Goal: Task Accomplishment & Management: Manage account settings

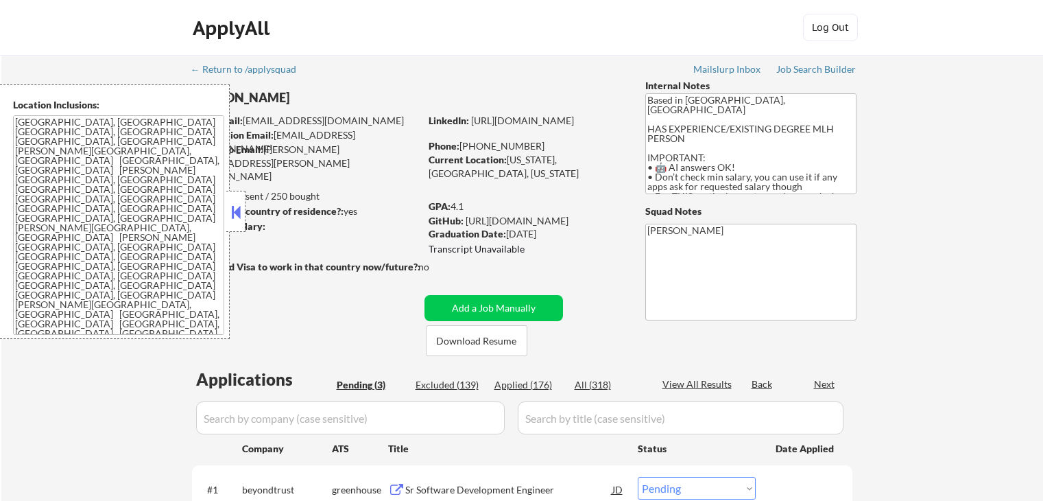
select select ""pending""
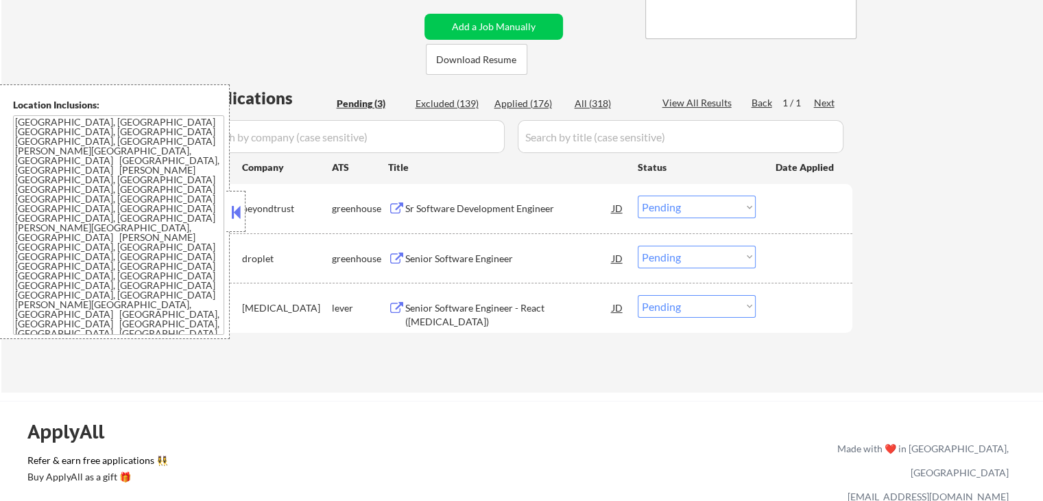
scroll to position [343, 0]
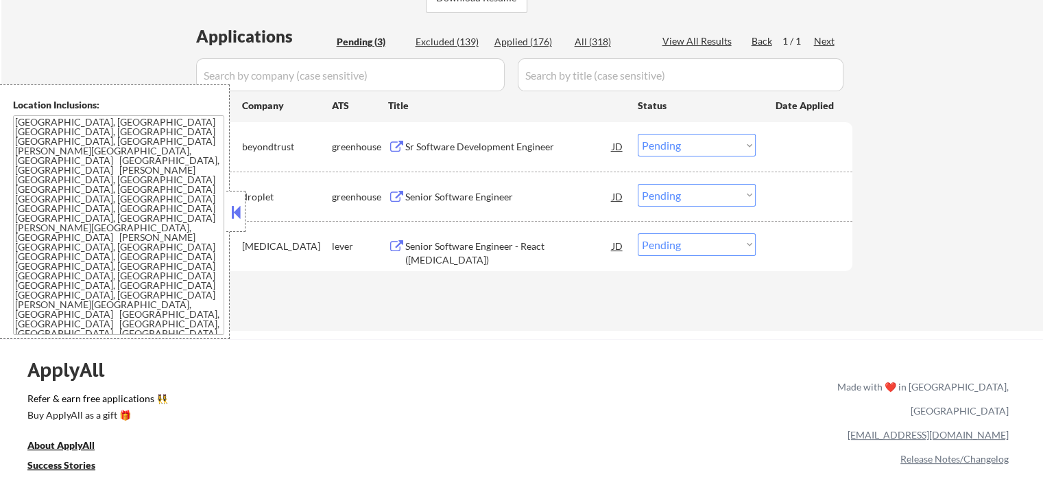
click at [234, 217] on button at bounding box center [235, 212] width 15 height 21
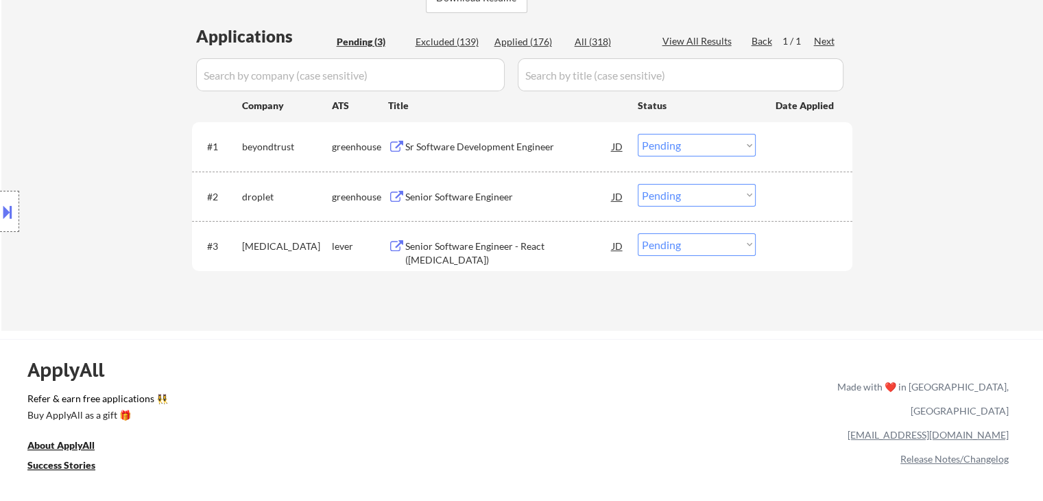
click at [950, 189] on div "← Return to /applysquad Mailslurp Inbox Job Search Builder [PERSON_NAME] User E…" at bounding box center [522, 21] width 1042 height 619
drag, startPoint x: 481, startPoint y: 147, endPoint x: 481, endPoint y: 176, distance: 28.8
click at [481, 147] on div "Sr Software Development Engineer" at bounding box center [508, 147] width 207 height 14
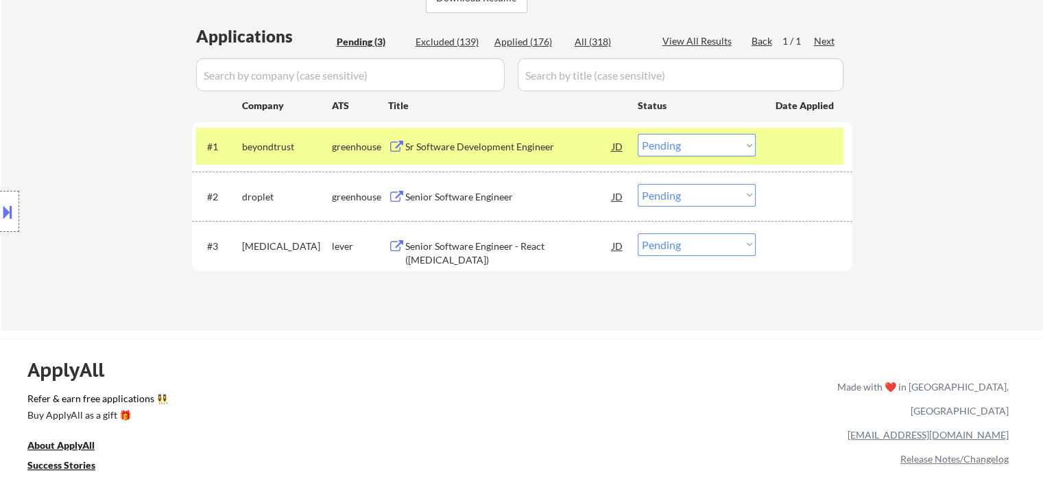
click at [469, 187] on div "Senior Software Engineer" at bounding box center [508, 196] width 207 height 25
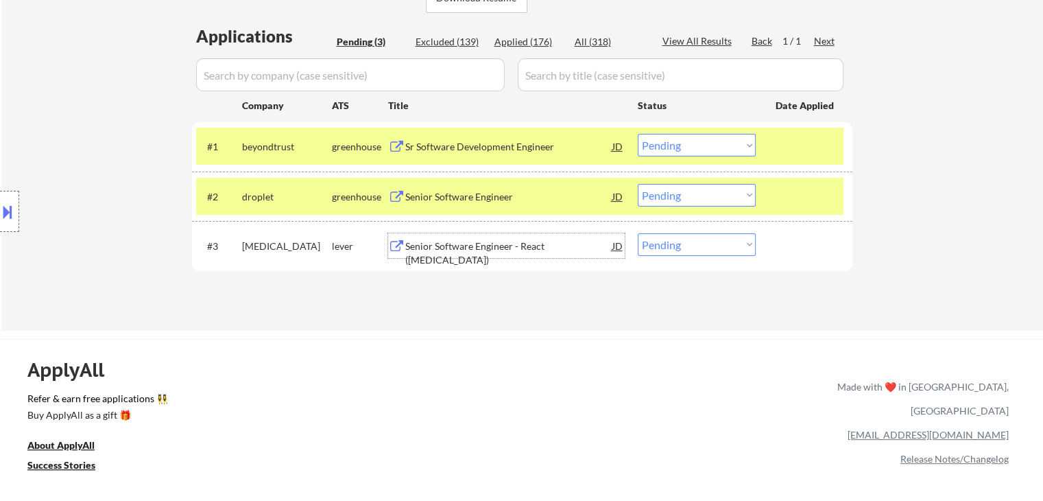
click at [475, 245] on div "Senior Software Engineer - React ([MEDICAL_DATA])" at bounding box center [508, 252] width 207 height 27
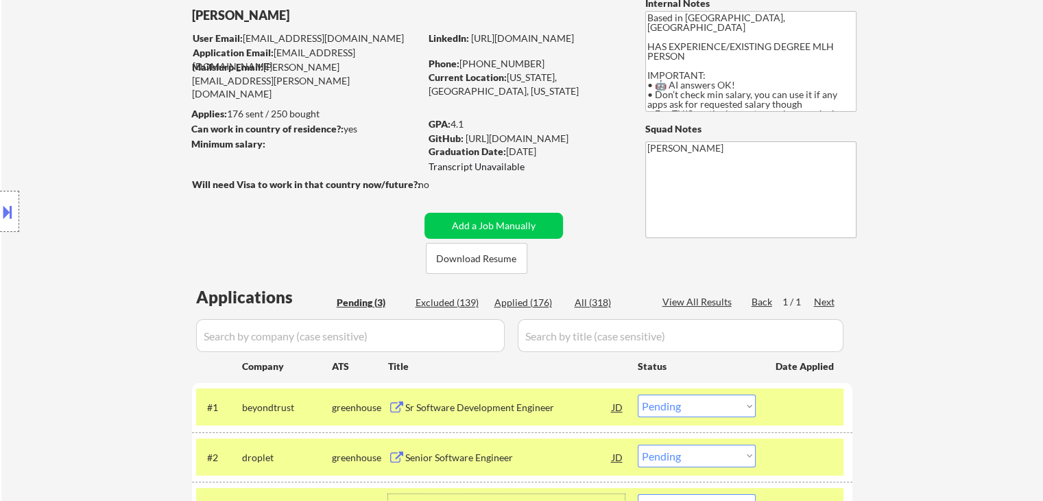
scroll to position [0, 0]
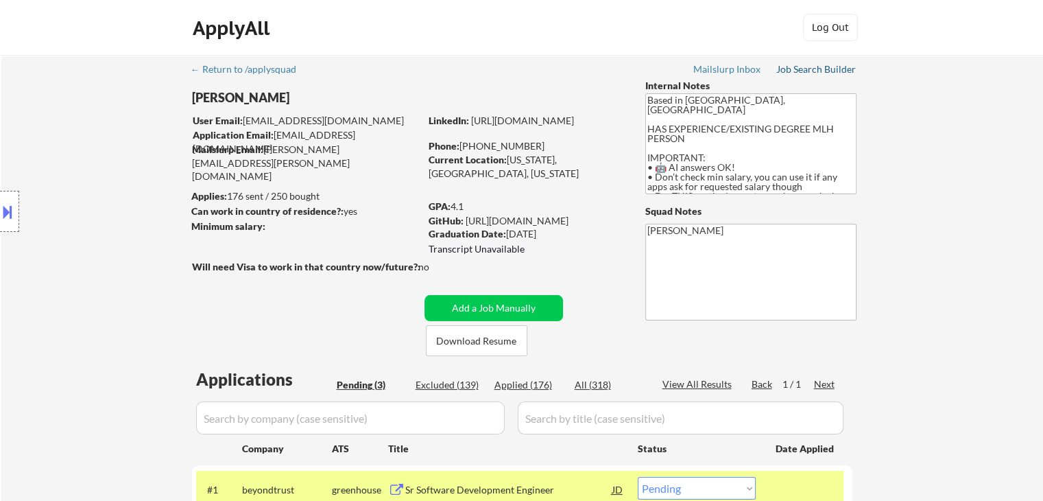
drag, startPoint x: 820, startPoint y: 73, endPoint x: 804, endPoint y: 105, distance: 36.2
click at [820, 72] on div "Job Search Builder" at bounding box center [816, 69] width 80 height 10
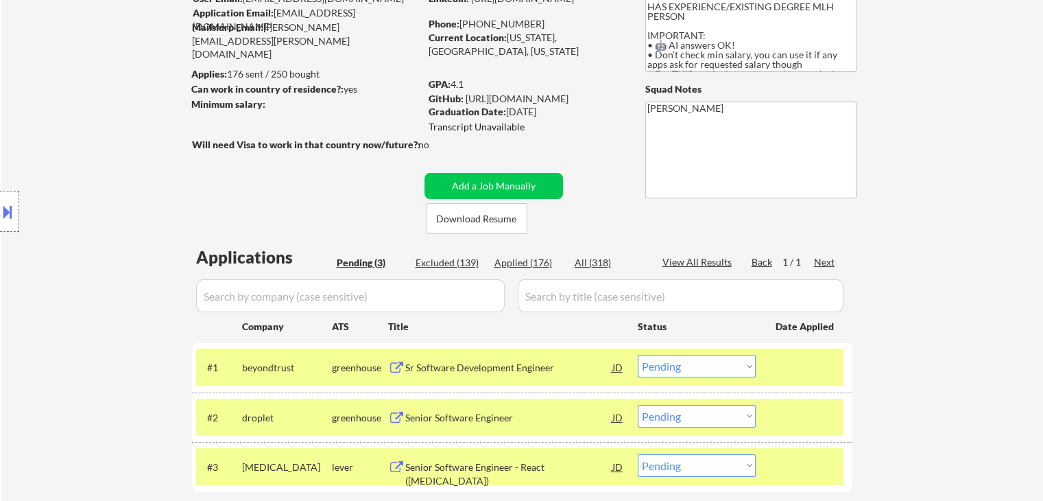
scroll to position [137, 0]
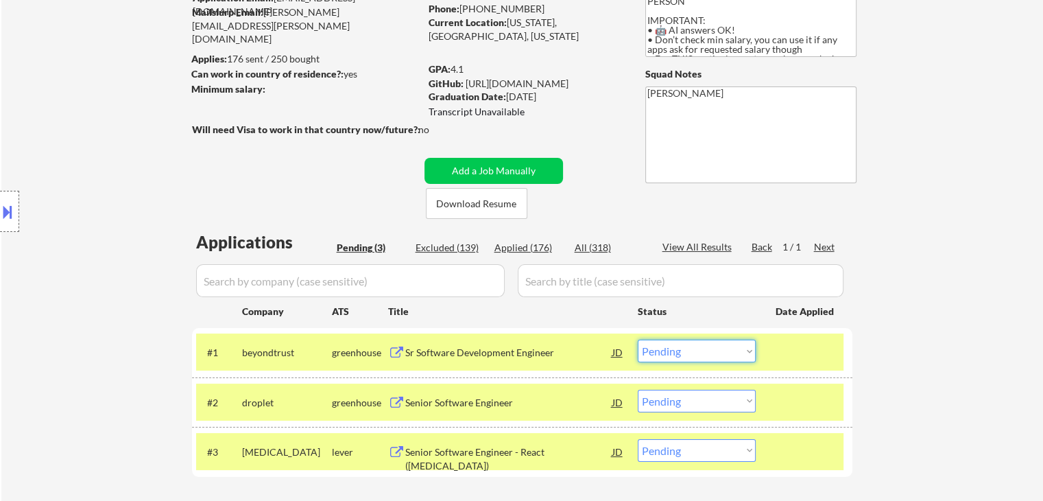
drag, startPoint x: 721, startPoint y: 353, endPoint x: 724, endPoint y: 361, distance: 8.7
click at [721, 353] on select "Choose an option... Pending Applied Excluded (Questions) Excluded (Expired) Exc…" at bounding box center [697, 351] width 118 height 23
click at [638, 340] on select "Choose an option... Pending Applied Excluded (Questions) Excluded (Expired) Exc…" at bounding box center [697, 351] width 118 height 23
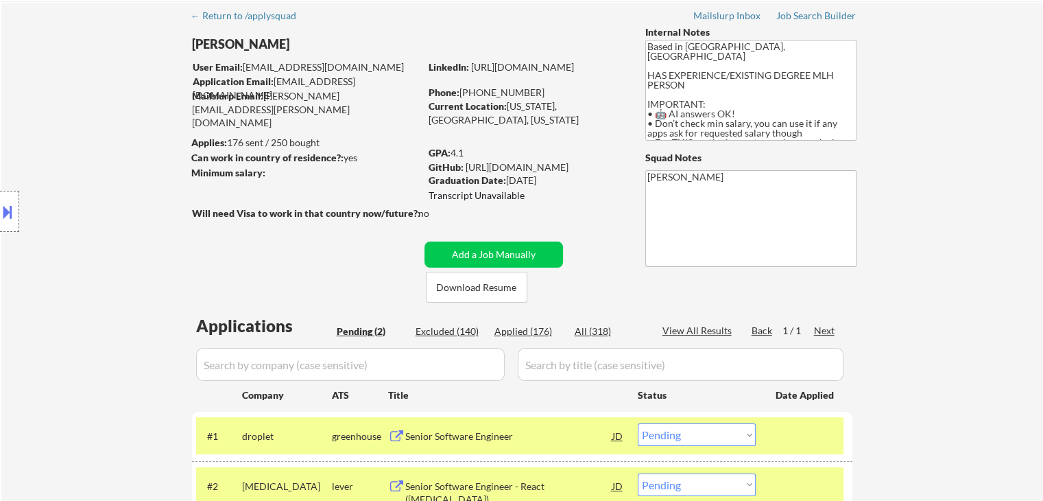
scroll to position [0, 0]
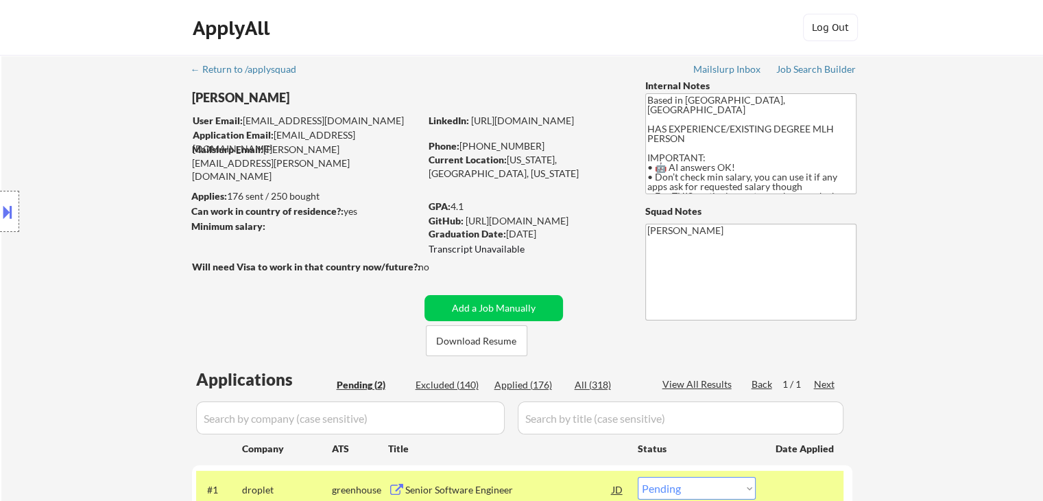
click at [150, 274] on div "Location Inclusions: [GEOGRAPHIC_DATA], [GEOGRAPHIC_DATA] [GEOGRAPHIC_DATA], [G…" at bounding box center [123, 211] width 246 height 254
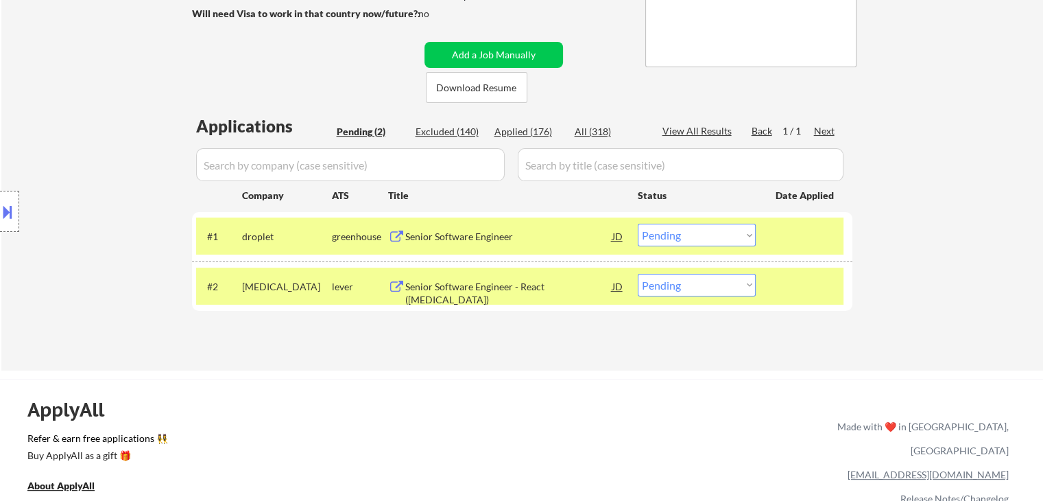
scroll to position [274, 0]
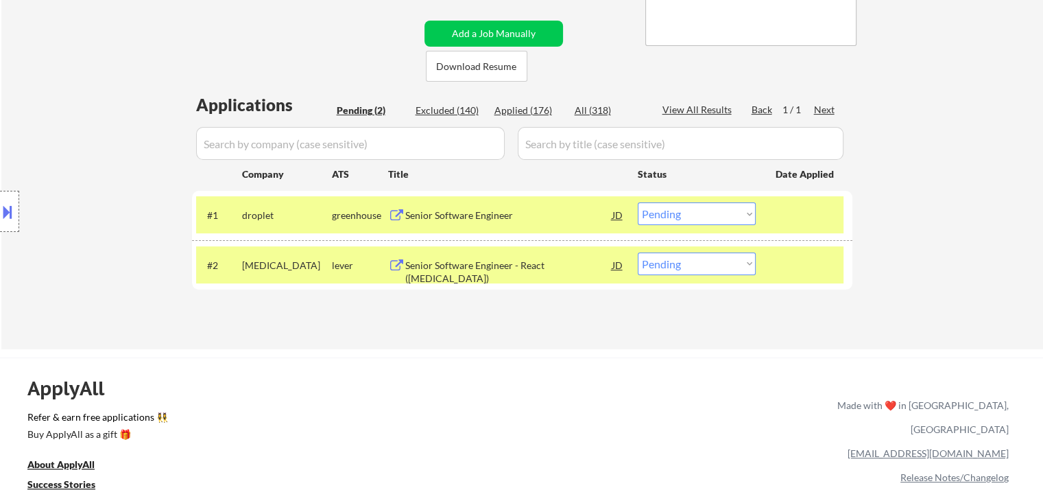
click at [710, 217] on select "Choose an option... Pending Applied Excluded (Questions) Excluded (Expired) Exc…" at bounding box center [697, 213] width 118 height 23
select select ""applied""
click at [638, 202] on select "Choose an option... Pending Applied Excluded (Questions) Excluded (Expired) Exc…" at bounding box center [697, 213] width 118 height 23
click at [699, 264] on select "Choose an option... Pending Applied Excluded (Questions) Excluded (Expired) Exc…" at bounding box center [697, 263] width 118 height 23
select select ""applied""
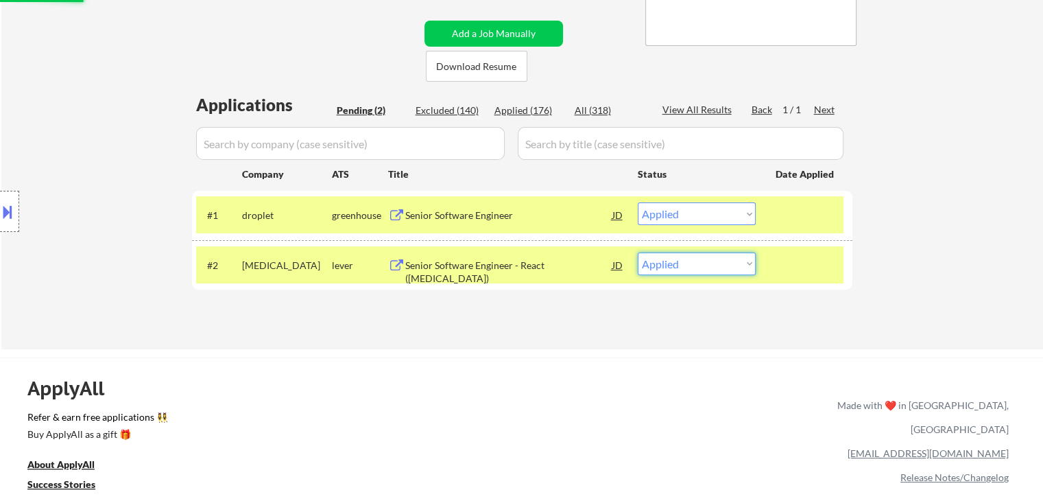
click at [638, 252] on select "Choose an option... Pending Applied Excluded (Questions) Excluded (Expired) Exc…" at bounding box center [697, 263] width 118 height 23
select select ""pending""
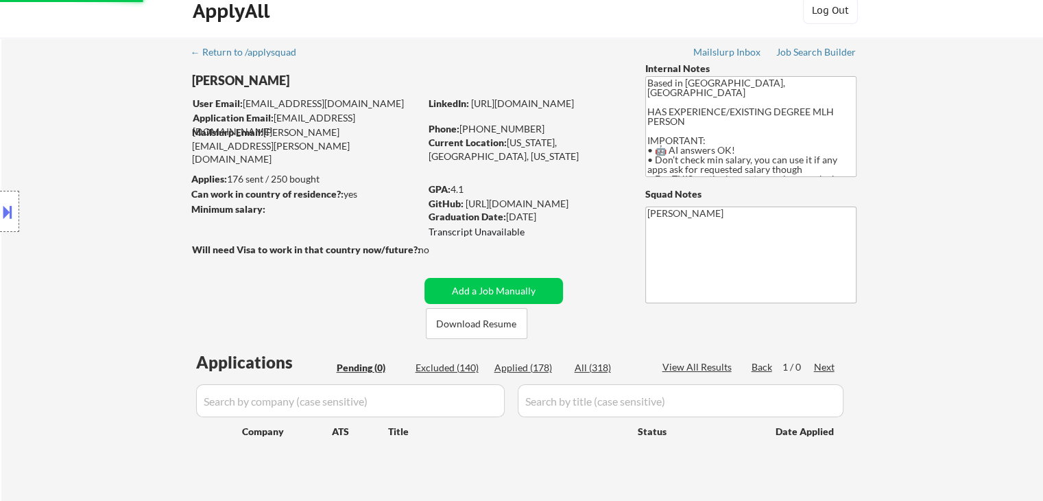
scroll to position [0, 0]
